Goal: Information Seeking & Learning: Learn about a topic

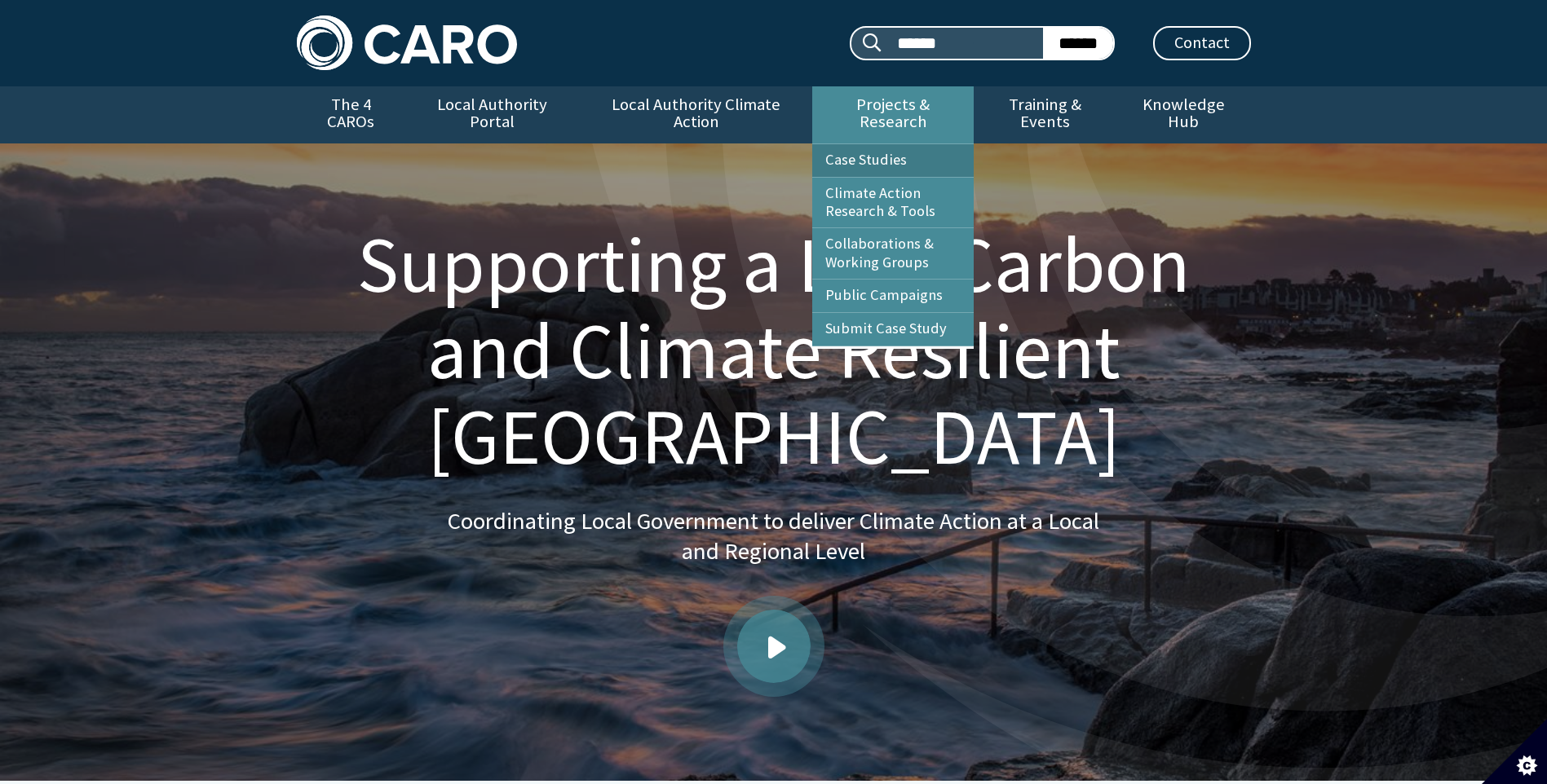
click at [869, 144] on link "Case Studies" at bounding box center [893, 160] width 161 height 33
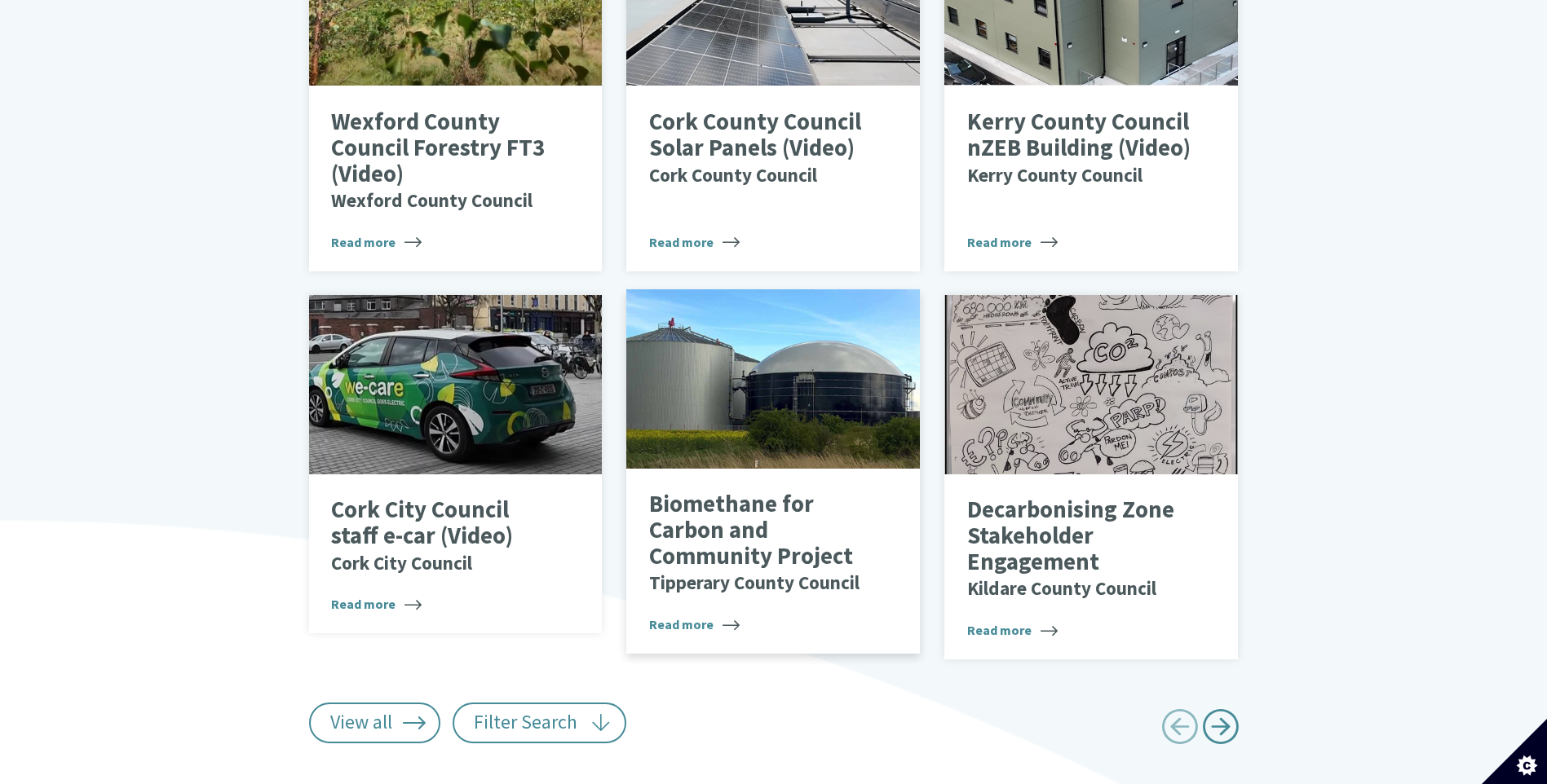
scroll to position [967, 0]
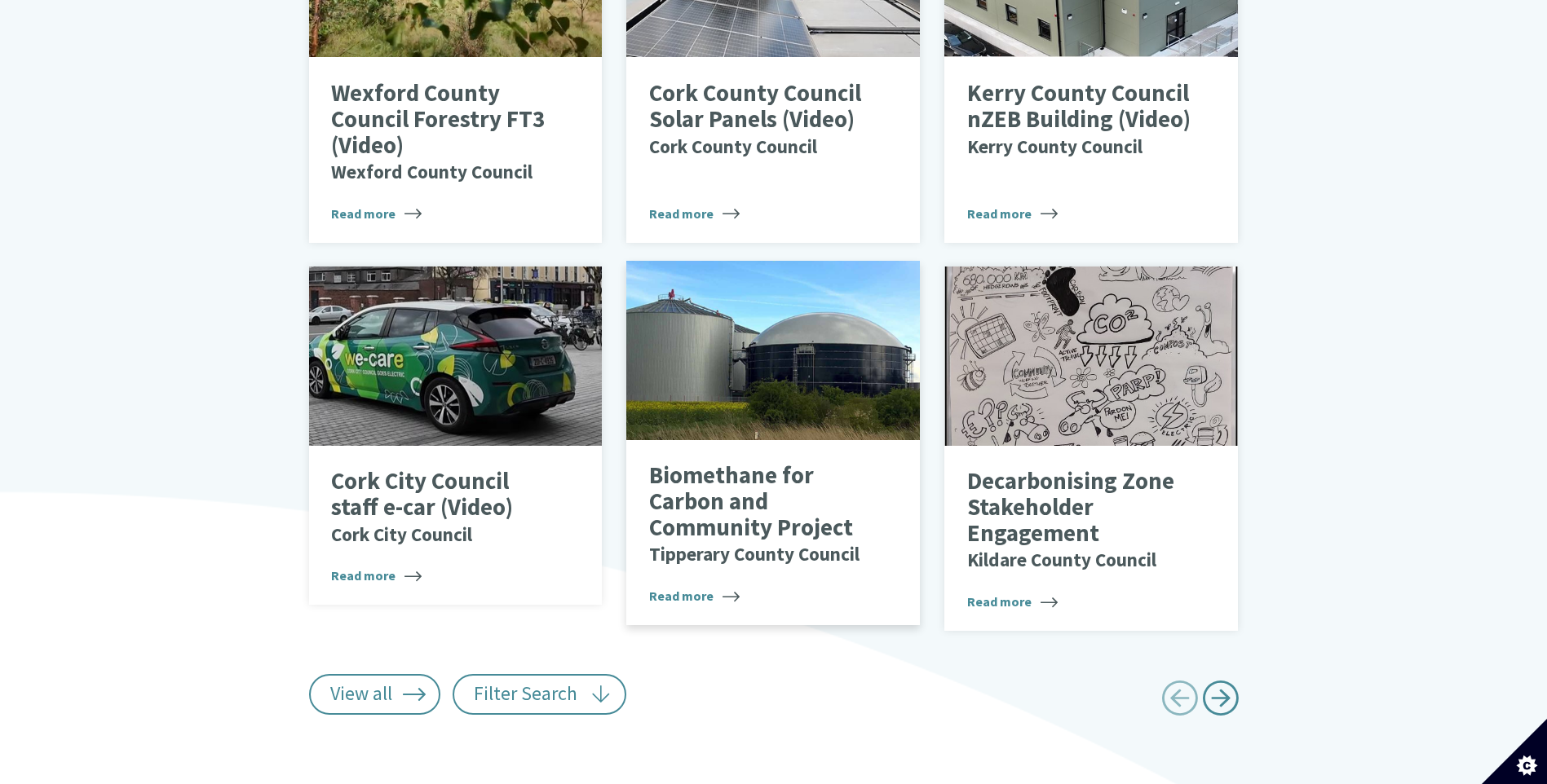
click at [715, 542] on small "Tipperary County Council" at bounding box center [754, 554] width 210 height 24
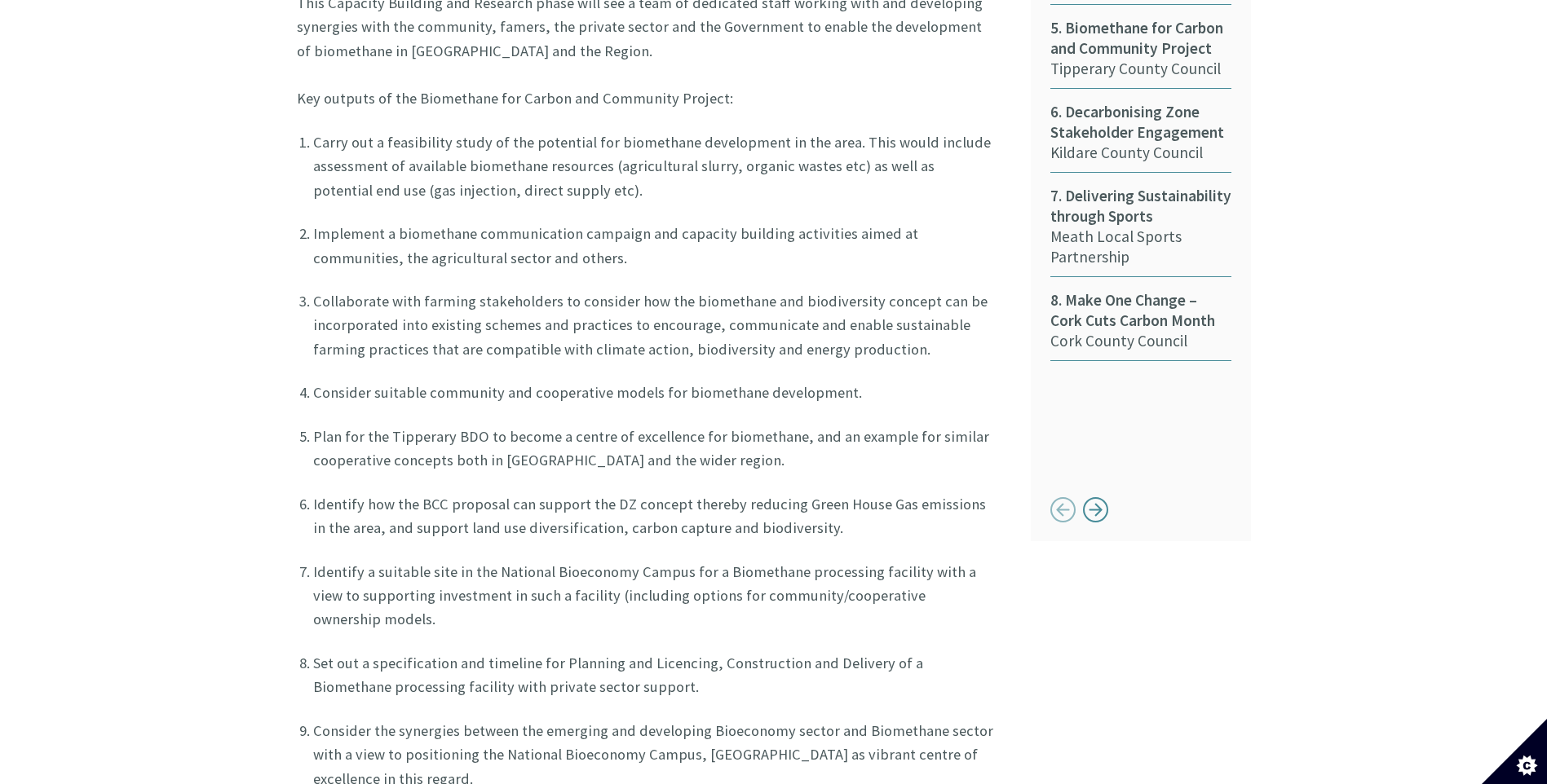
scroll to position [1386, 0]
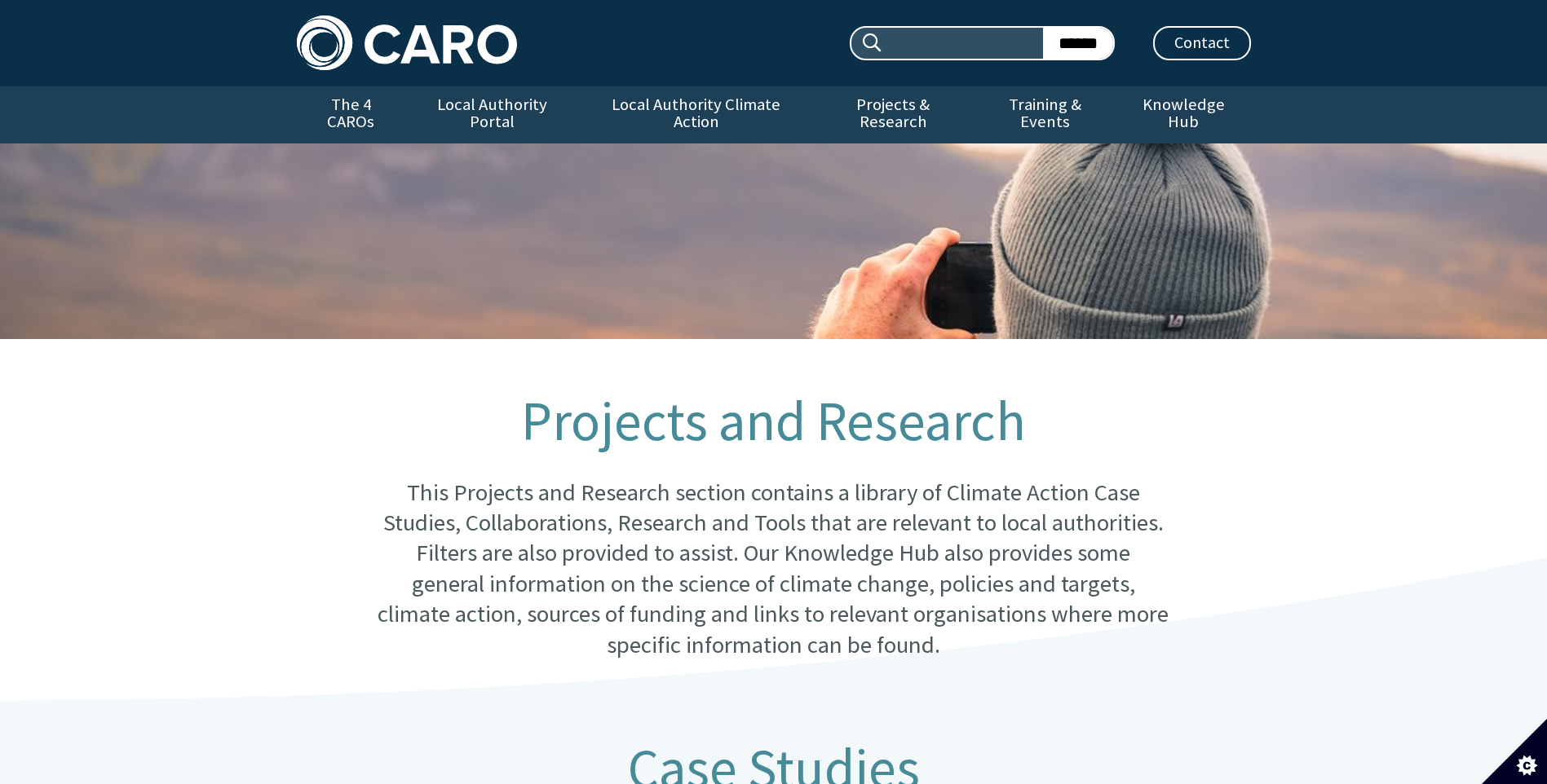
scroll to position [980, 0]
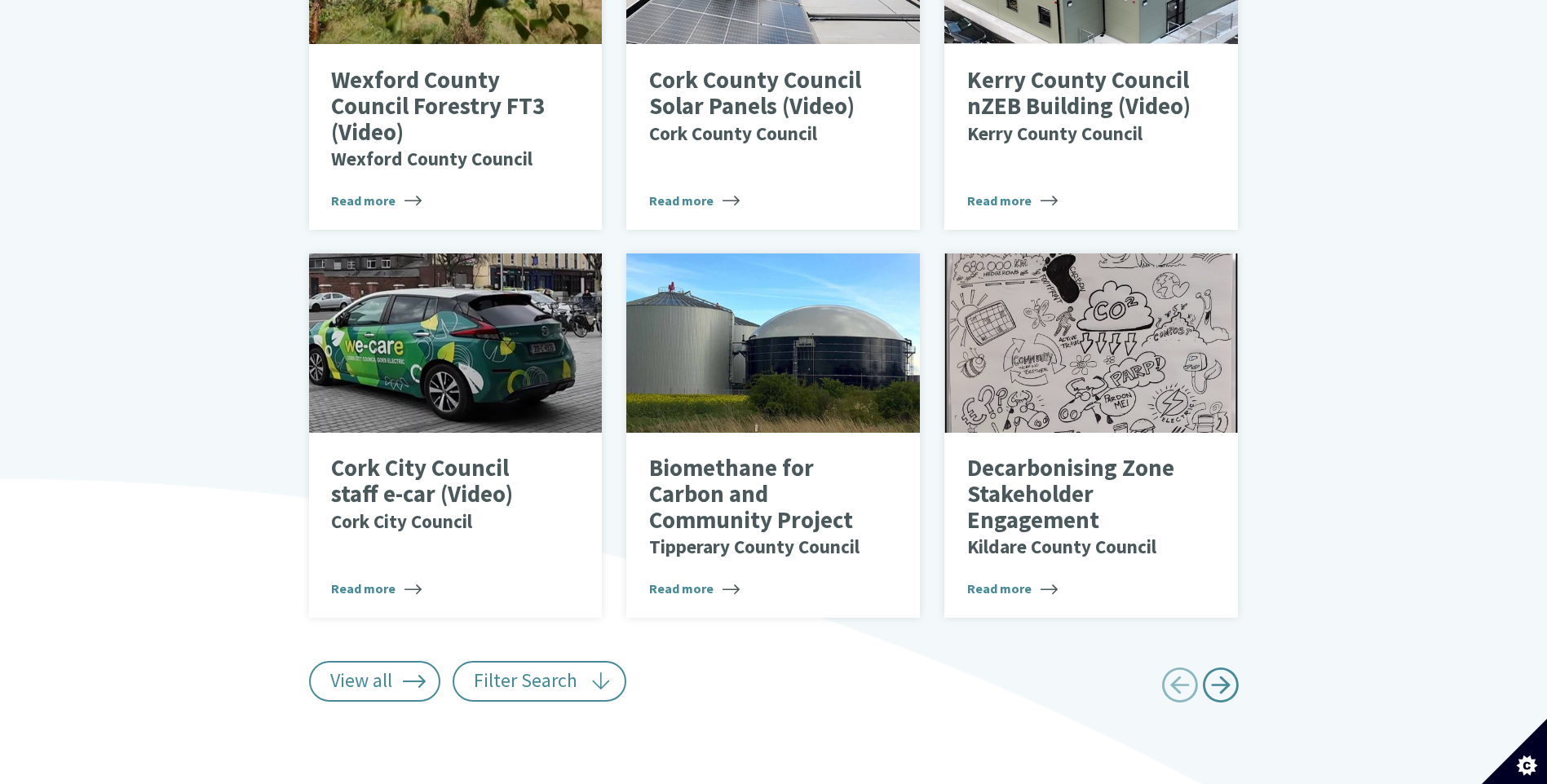
click at [1216, 667] on span "Next page" at bounding box center [1220, 685] width 37 height 37
type input "******"
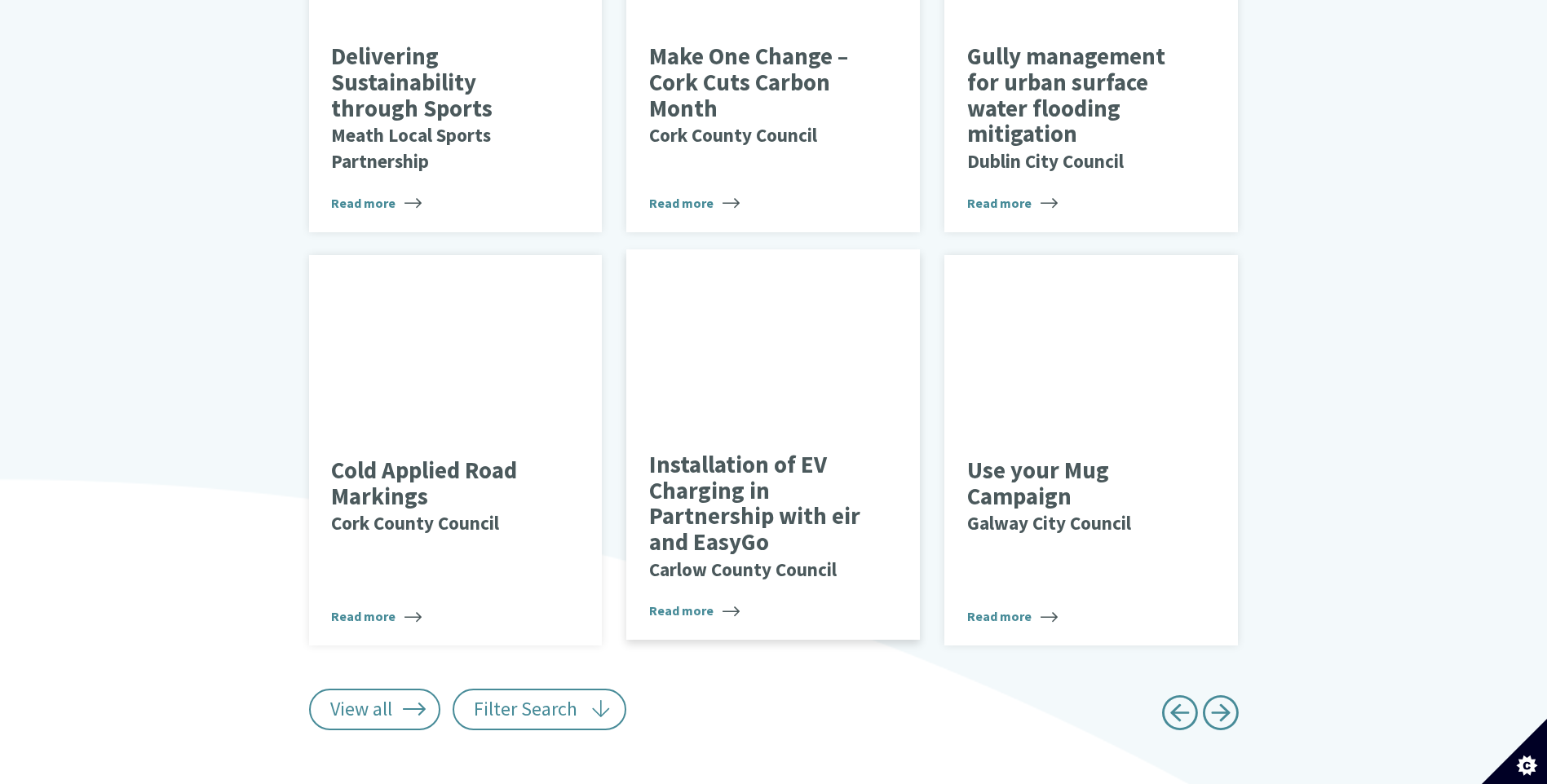
scroll to position [1224, 0]
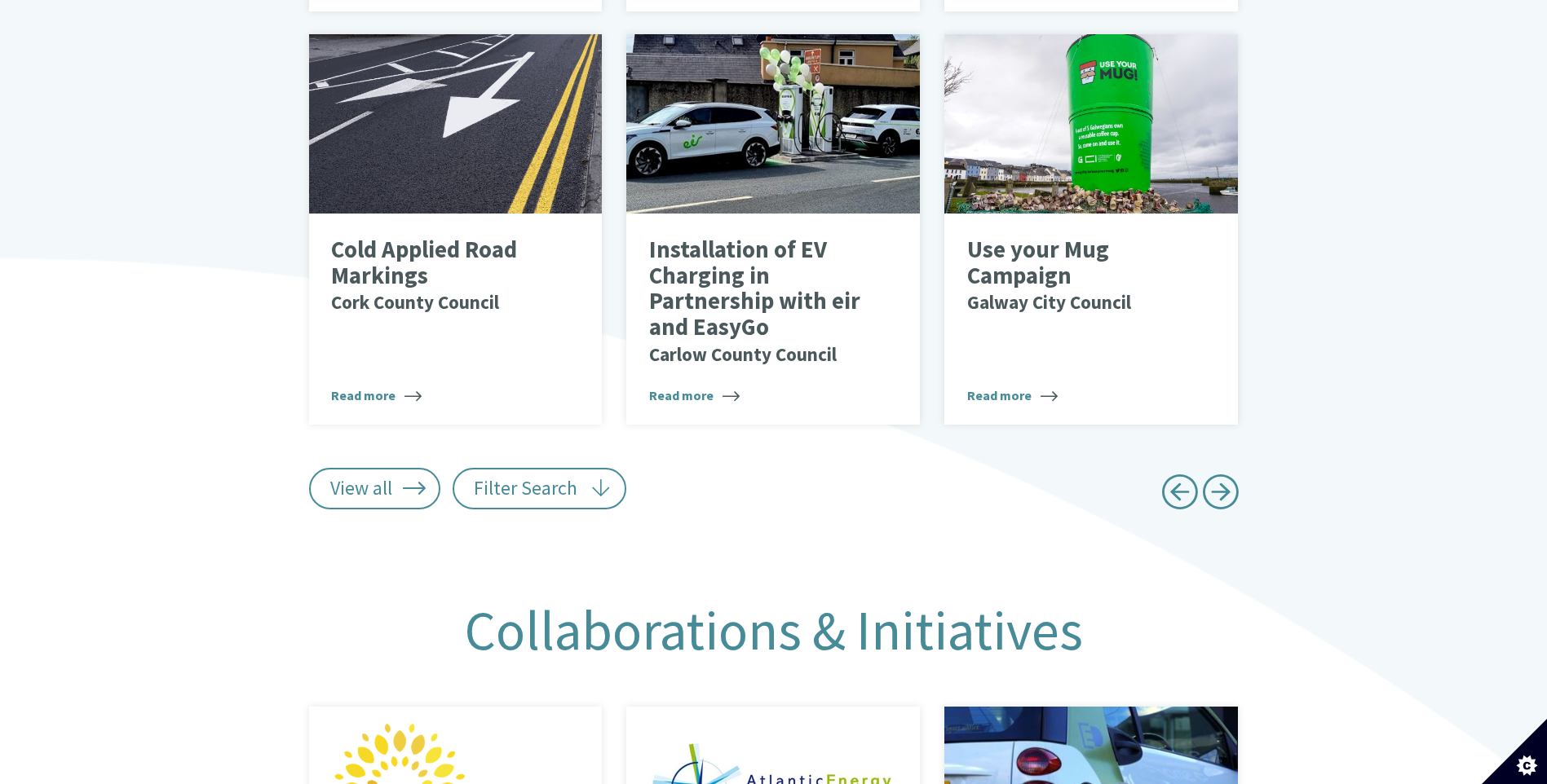
click at [1222, 478] on span "Next page" at bounding box center [1220, 492] width 37 height 37
type input "******"
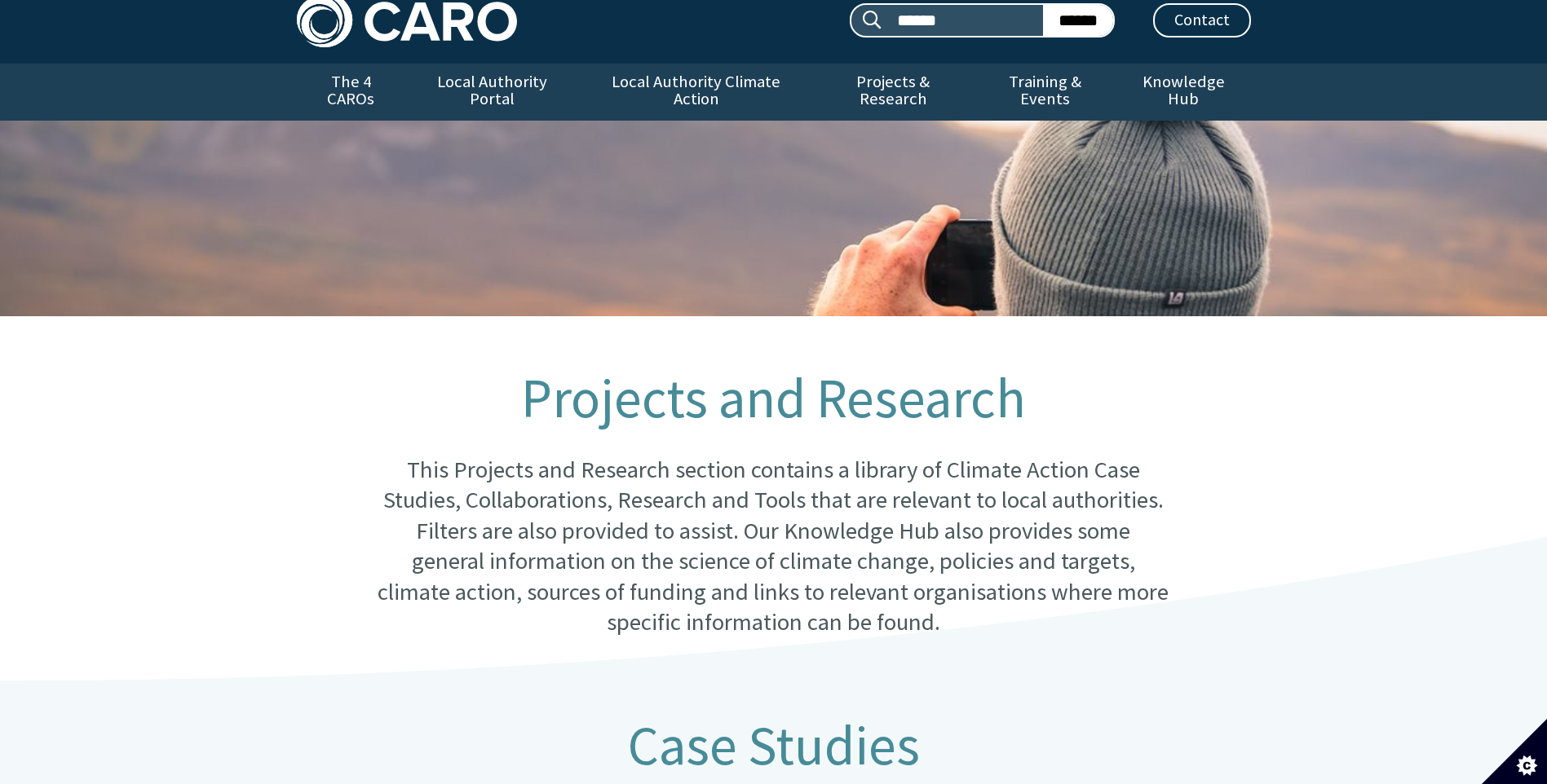
scroll to position [0, 0]
